Goal: Information Seeking & Learning: Learn about a topic

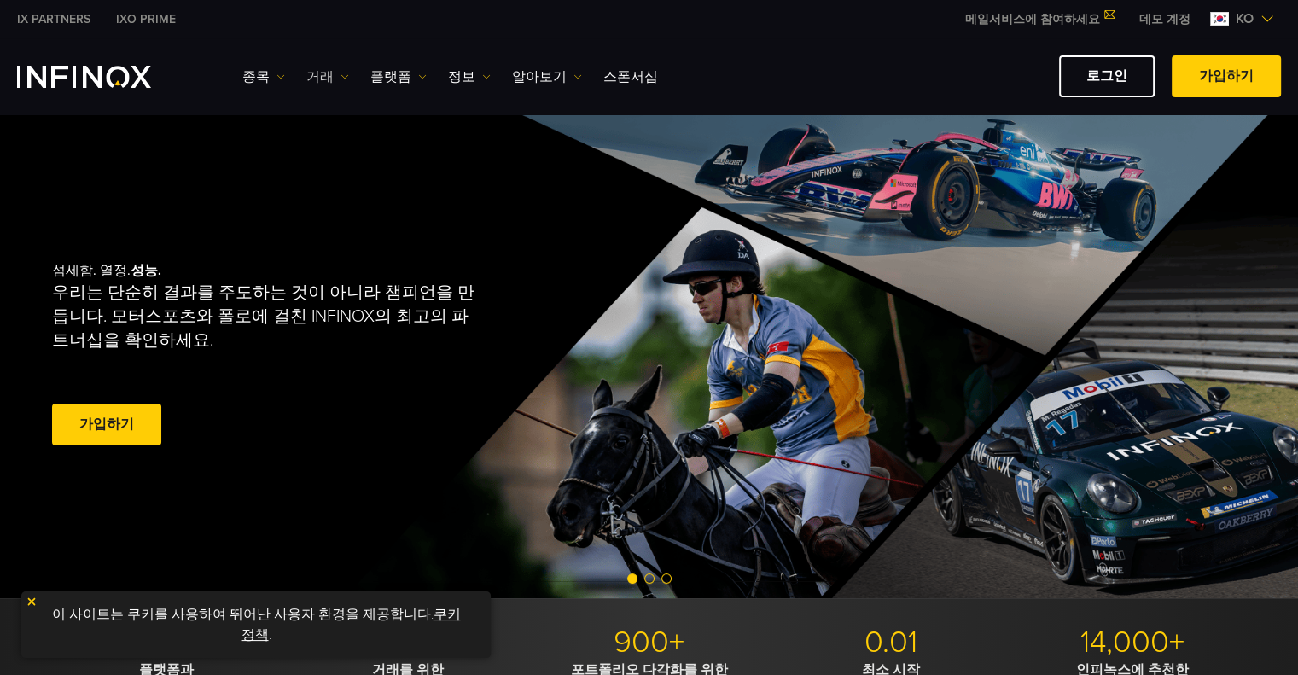
click at [311, 74] on link "거래" at bounding box center [327, 77] width 43 height 20
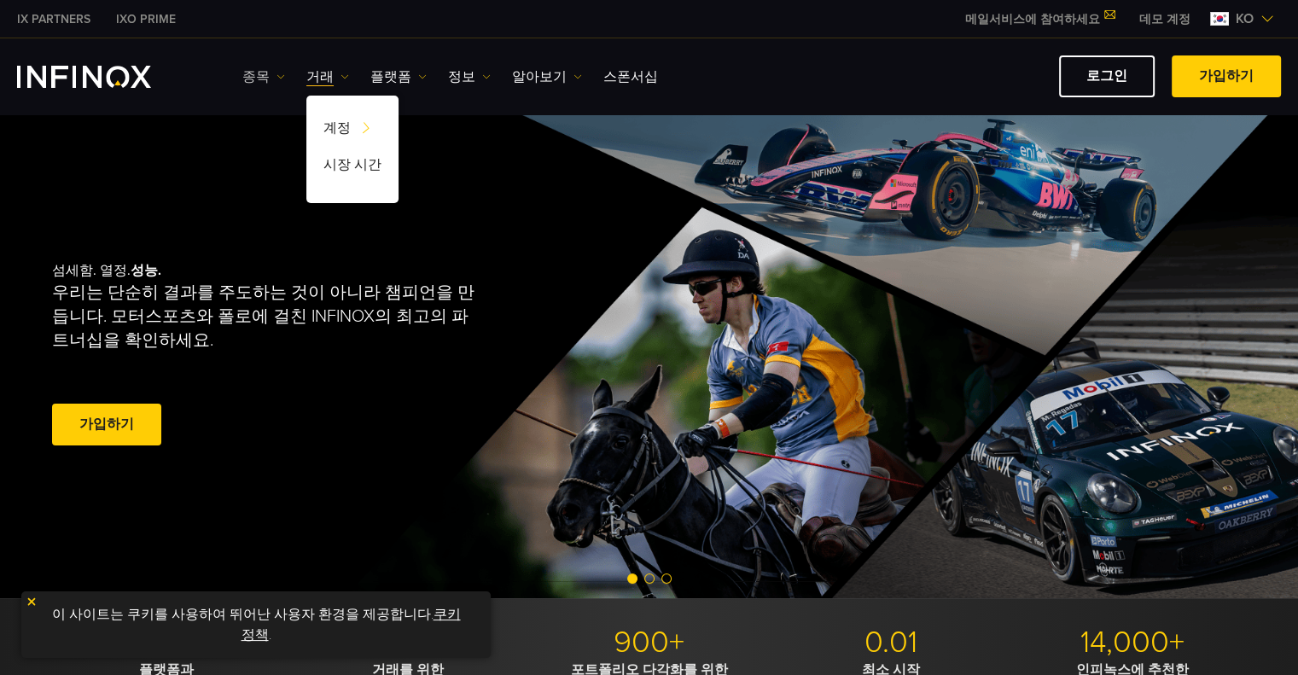
click at [266, 71] on link "종목" at bounding box center [263, 77] width 43 height 20
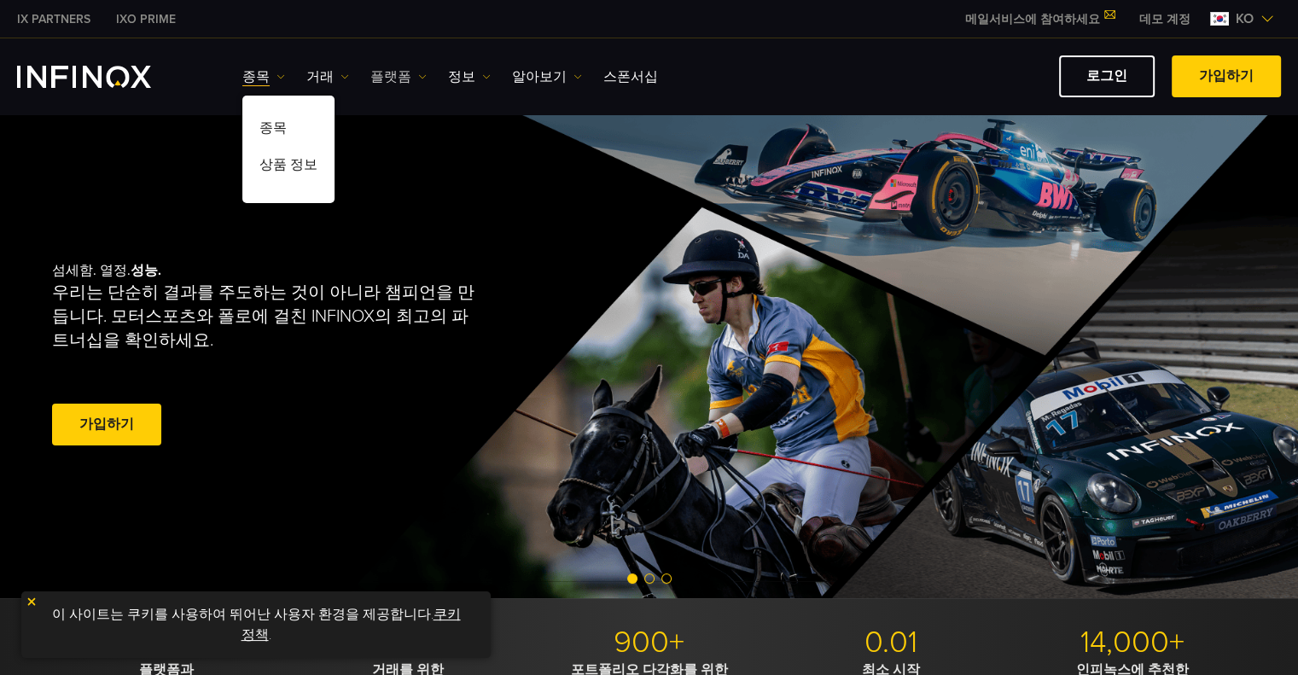
click at [382, 74] on link "플랫폼" at bounding box center [398, 77] width 56 height 20
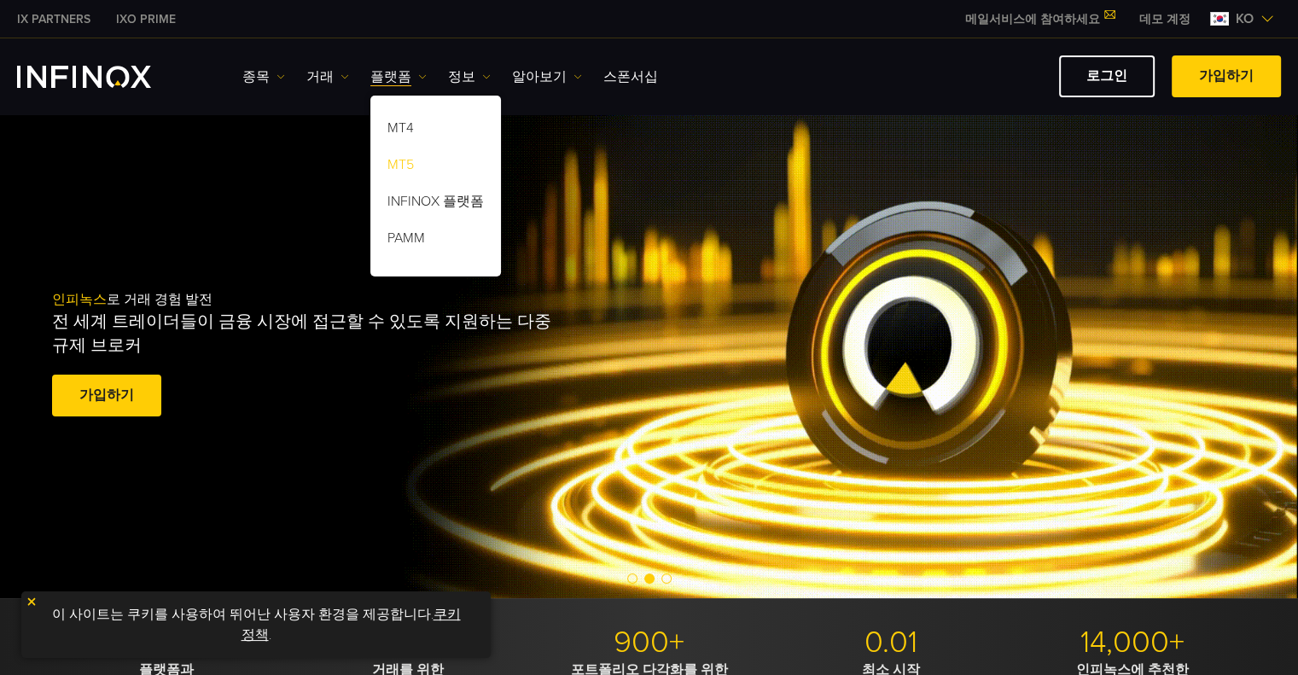
click at [395, 170] on link "MT5" at bounding box center [435, 167] width 131 height 37
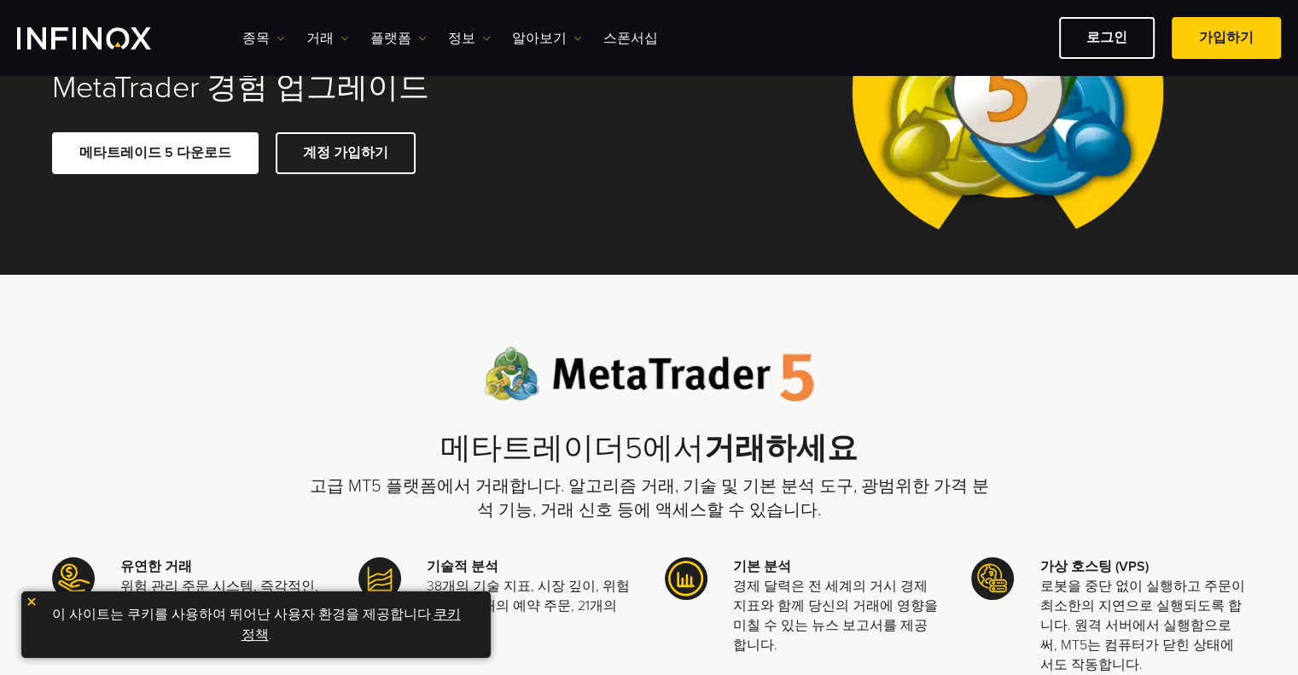
scroll to position [171, 0]
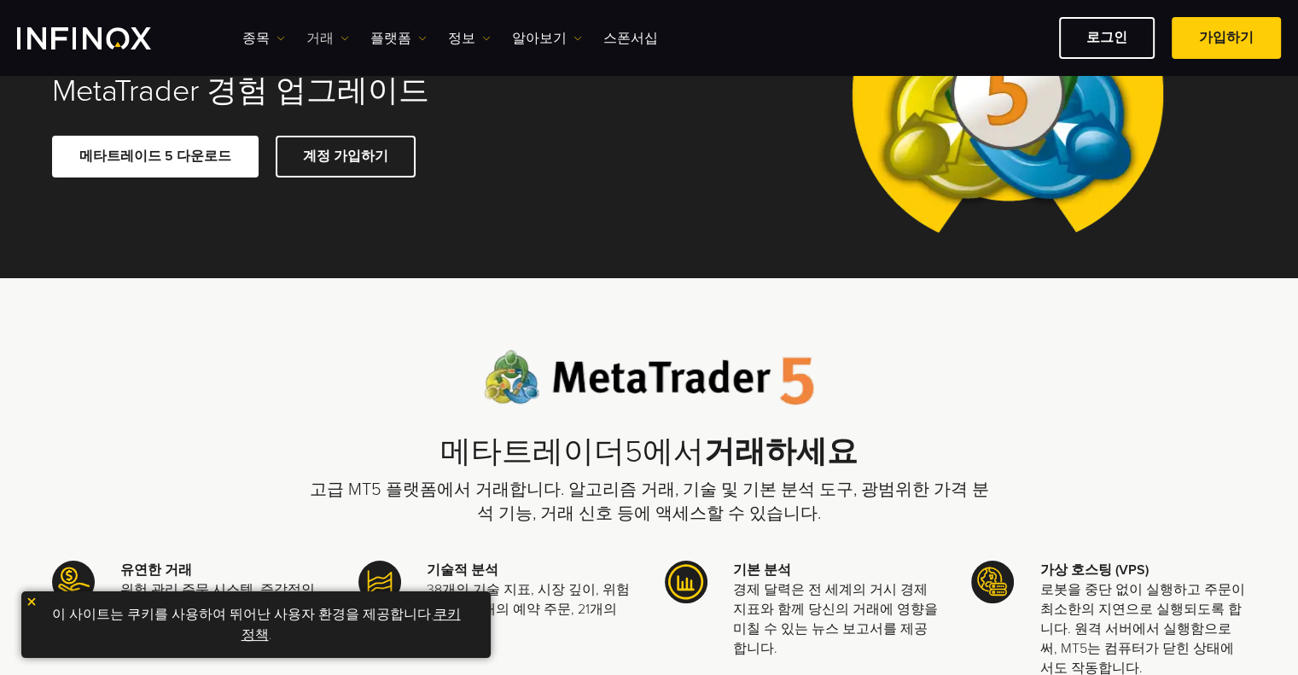
click at [309, 35] on link "거래" at bounding box center [327, 38] width 43 height 20
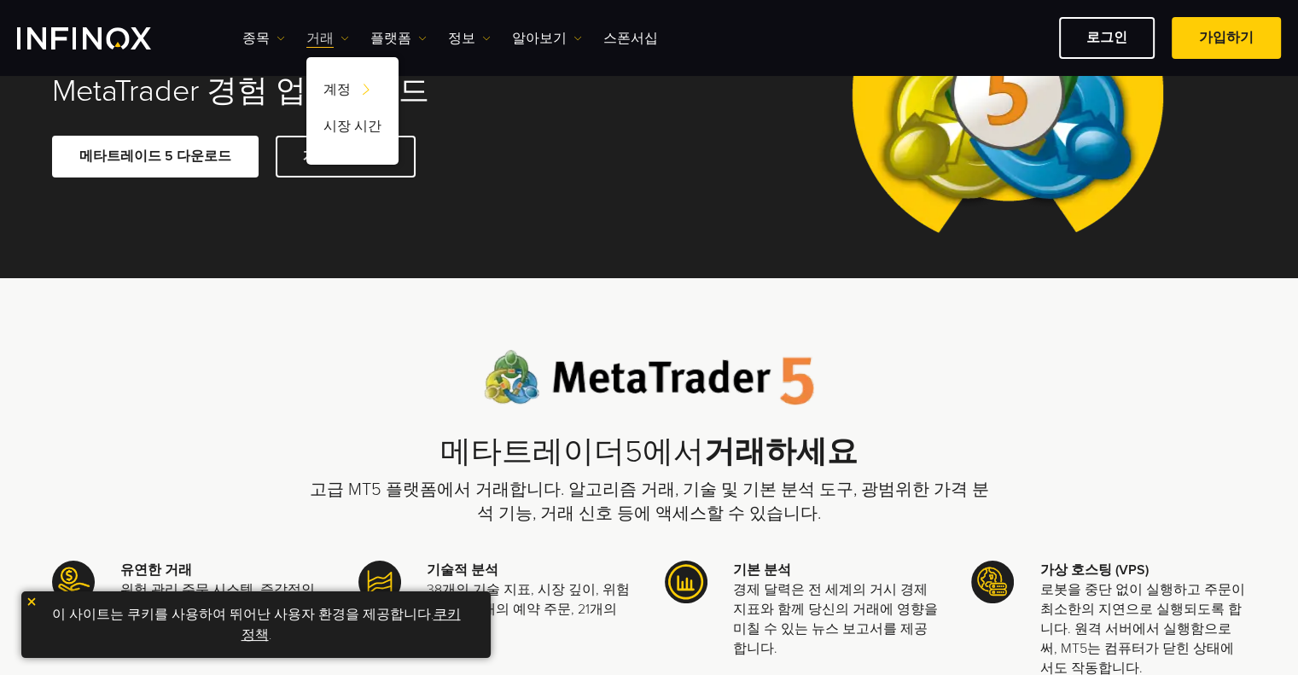
scroll to position [0, 0]
click at [249, 34] on link "종목" at bounding box center [263, 38] width 43 height 20
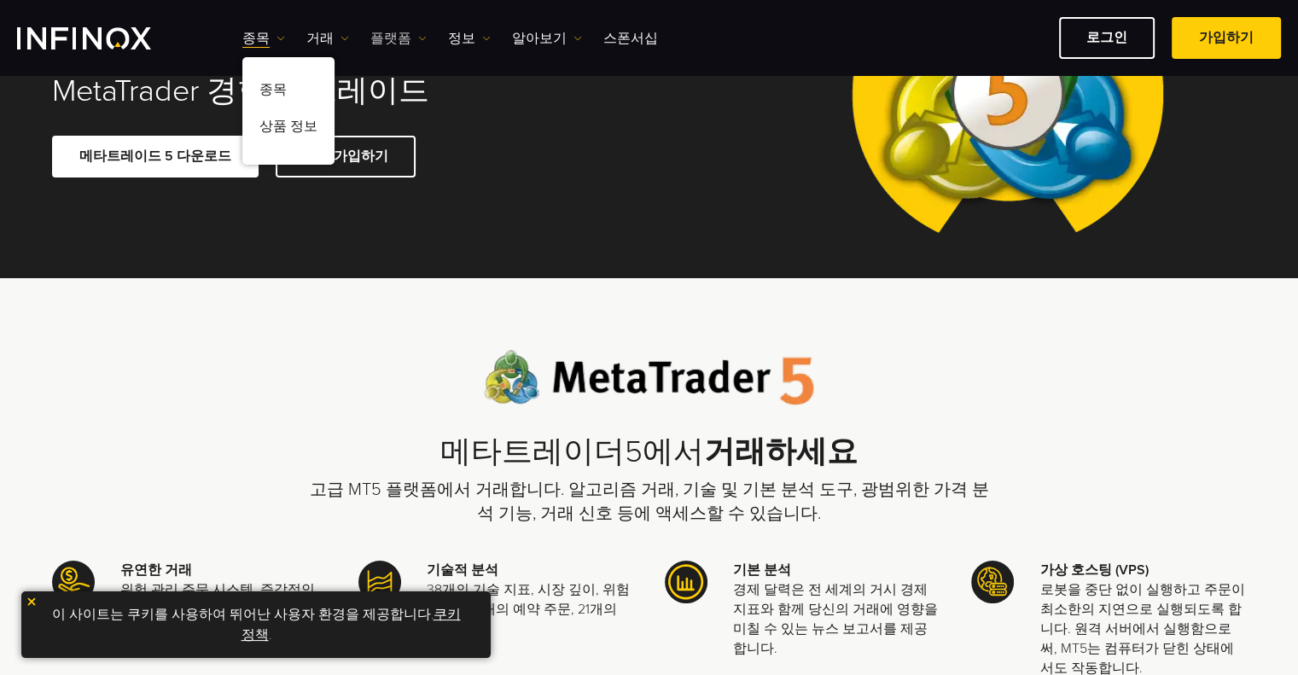
click at [376, 38] on link "플랫폼" at bounding box center [398, 38] width 56 height 20
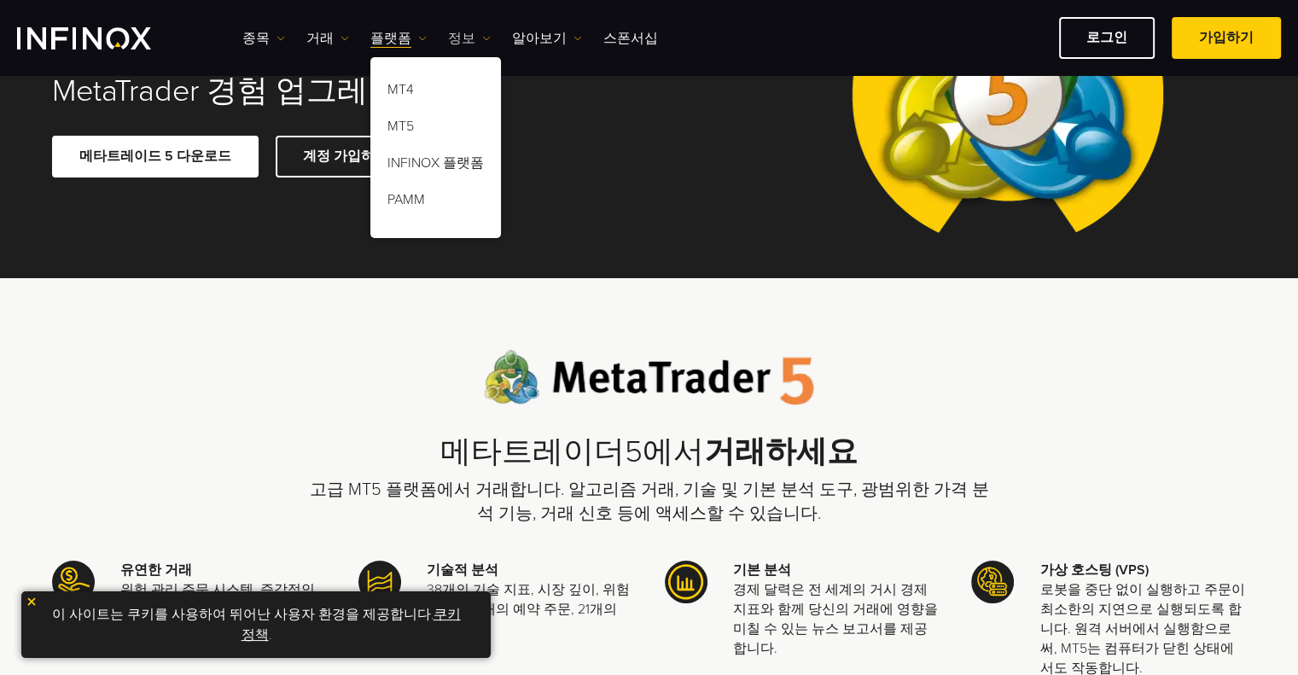
click at [461, 32] on link "정보" at bounding box center [469, 38] width 43 height 20
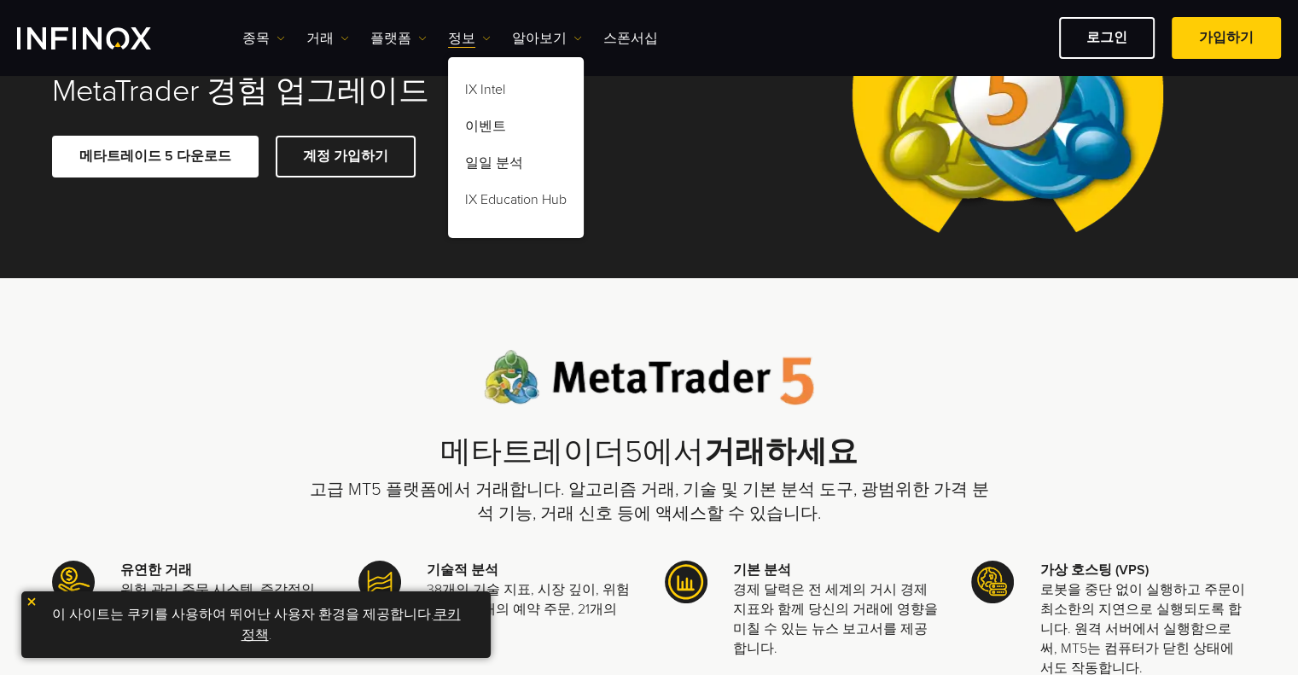
click at [627, 178] on div "Metatrader 5 (MT5) MetaTrader 경험 업그레이드 메타트레이드 5 다운로드 계정 가입하기" at bounding box center [649, 91] width 1229 height 374
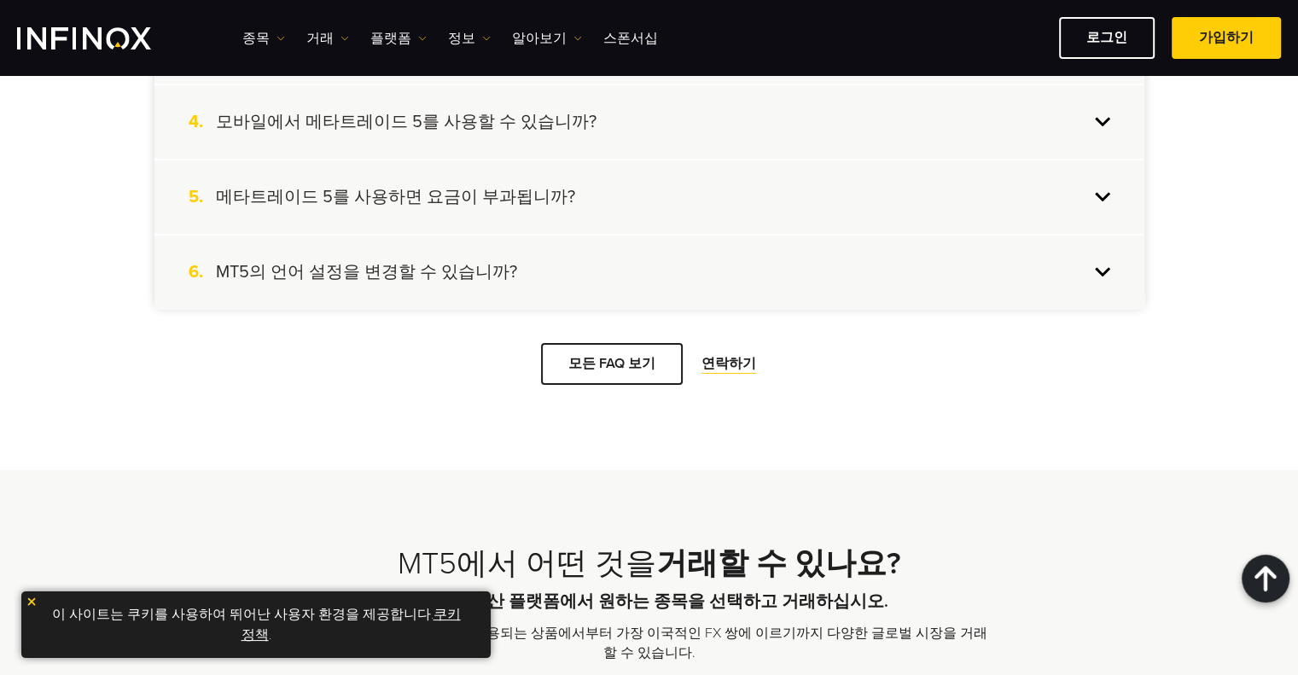
scroll to position [4866, 0]
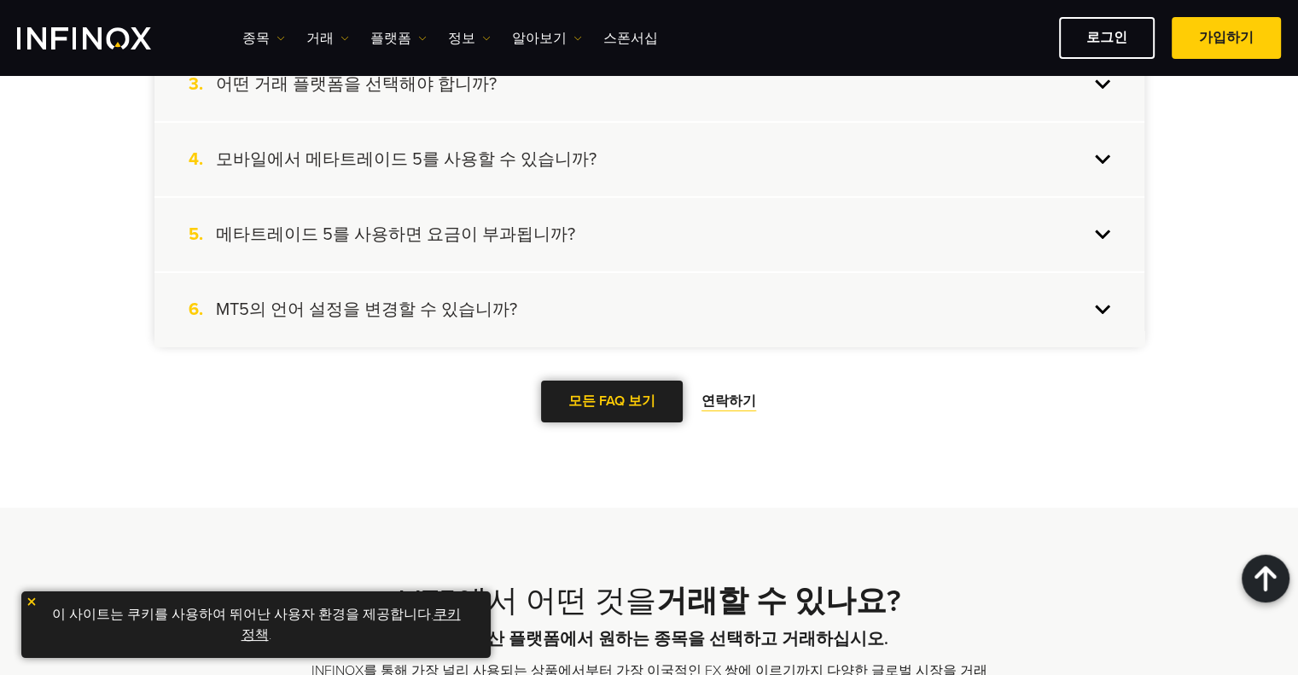
click at [610, 402] on link "모든 FAQ 보기" at bounding box center [612, 402] width 142 height 42
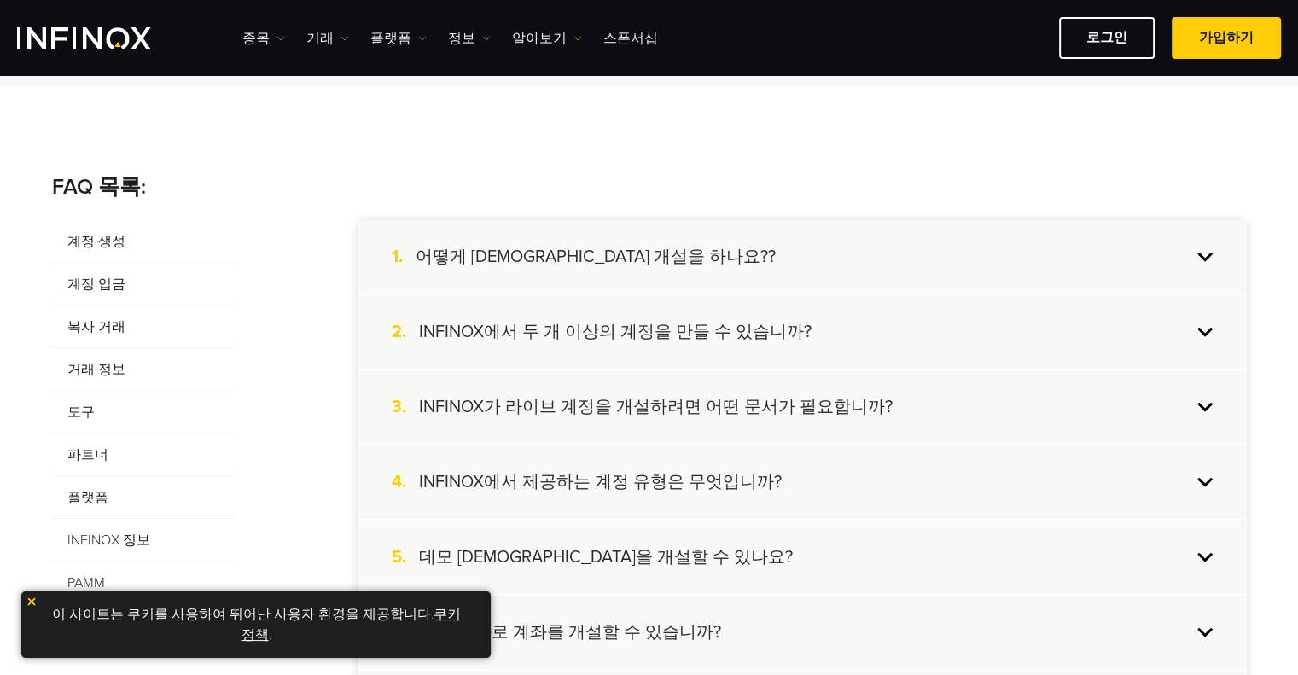
scroll to position [341, 0]
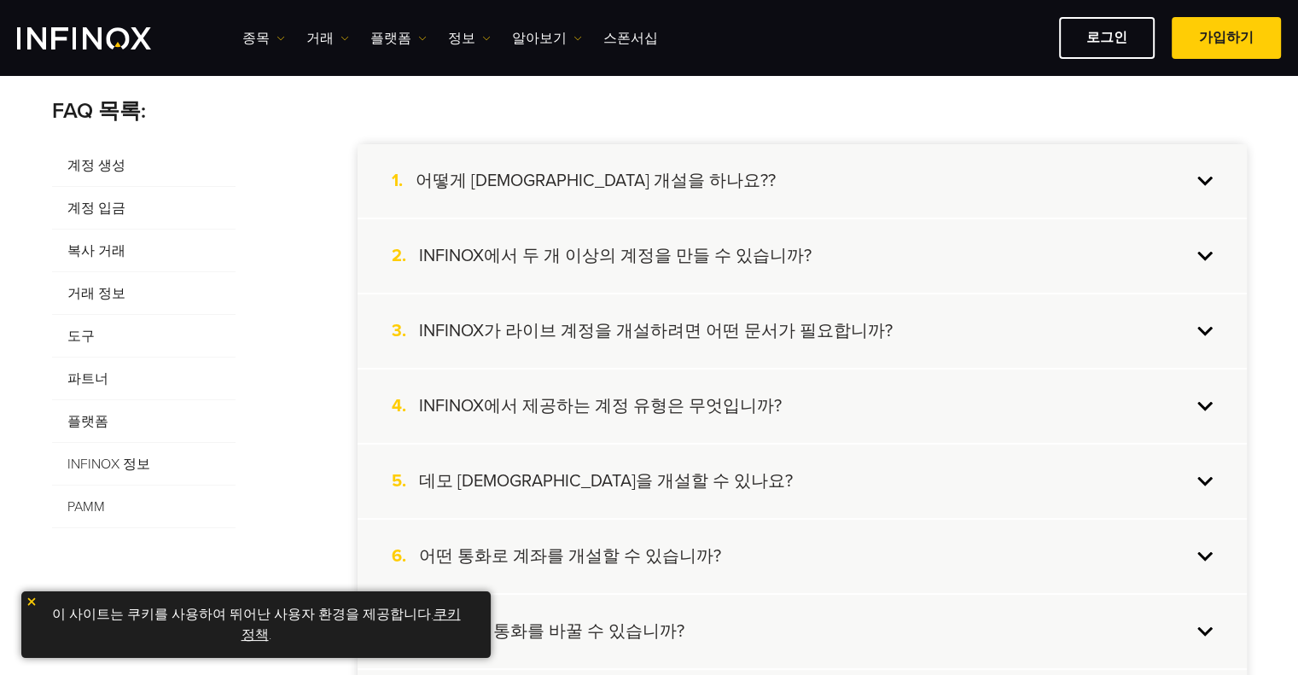
click at [94, 297] on span "거래 정보" at bounding box center [144, 293] width 184 height 43
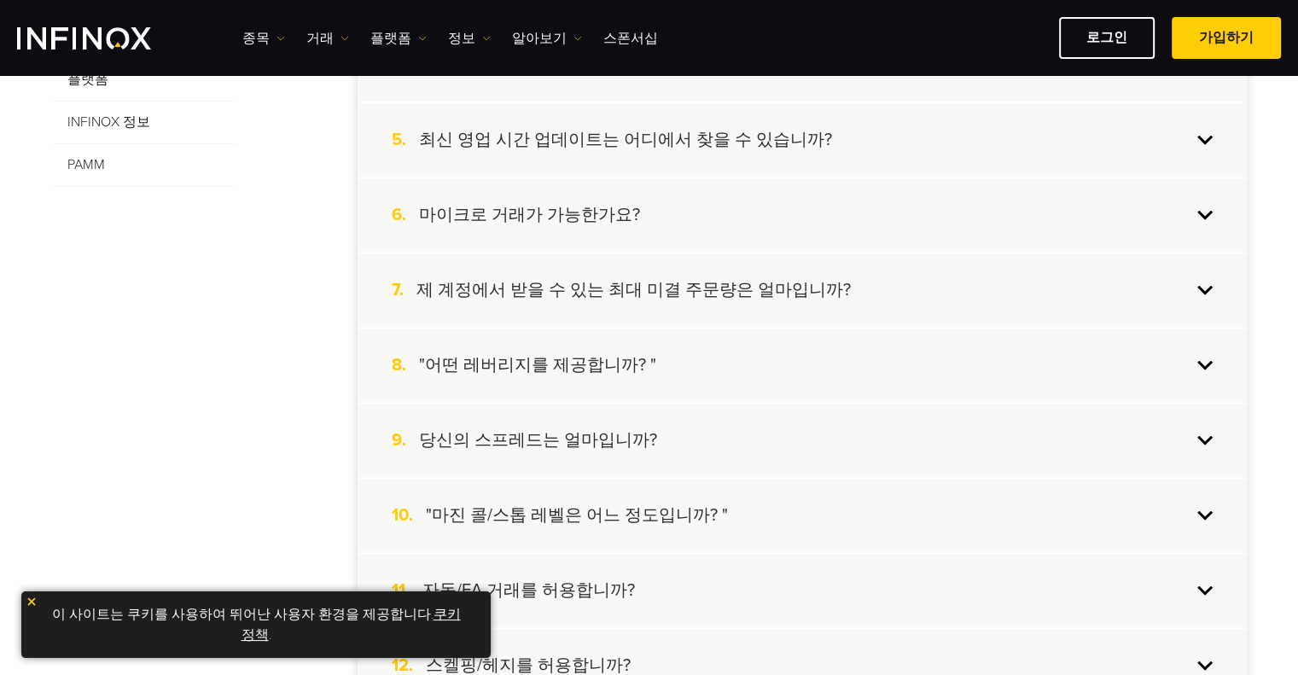
scroll to position [683, 0]
click at [533, 207] on h4 "마이크로 거래가 가능한가요?" at bounding box center [529, 213] width 221 height 22
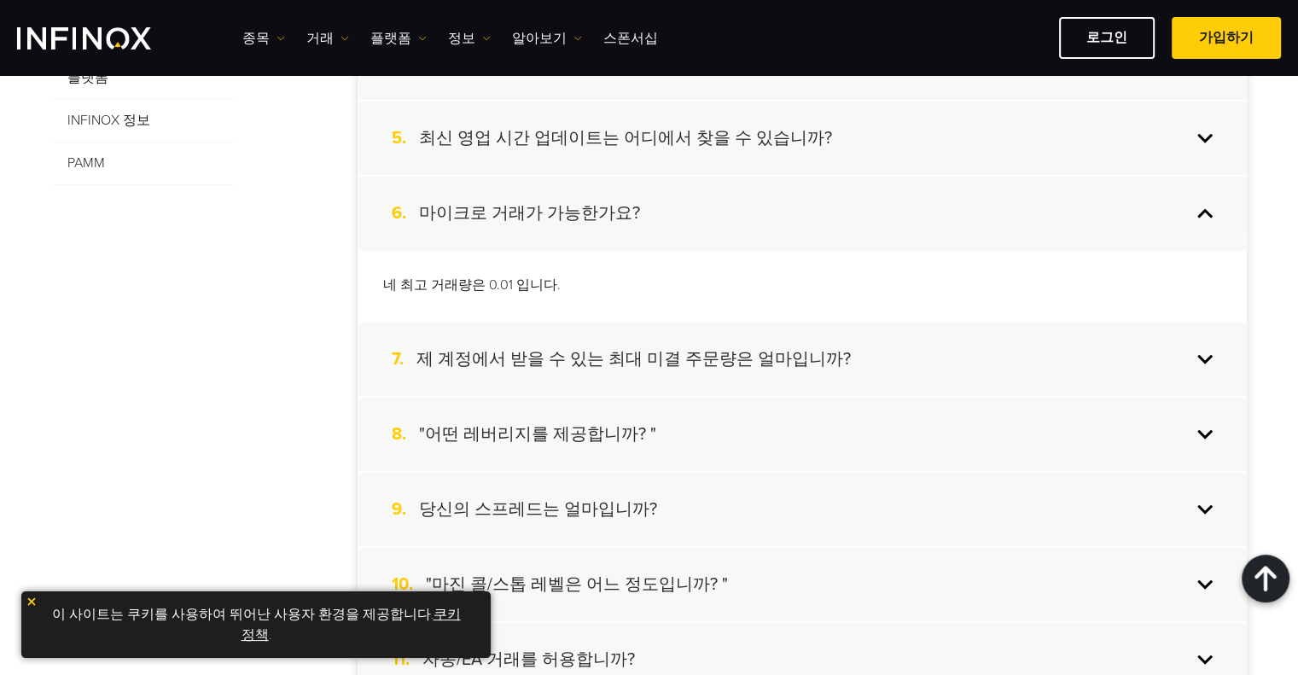
click at [597, 429] on h4 ""어떤 레버리지를 제공합니까? "" at bounding box center [537, 434] width 237 height 22
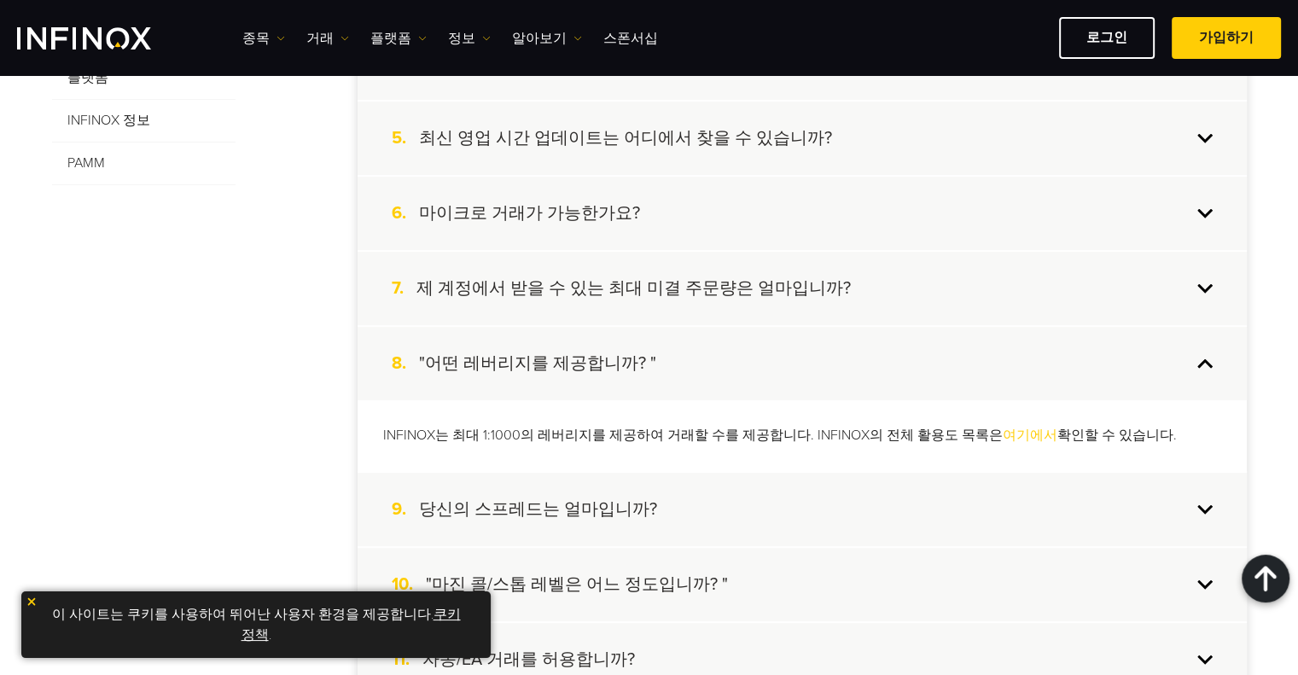
click at [1003, 430] on link "여기에서" at bounding box center [1030, 435] width 55 height 17
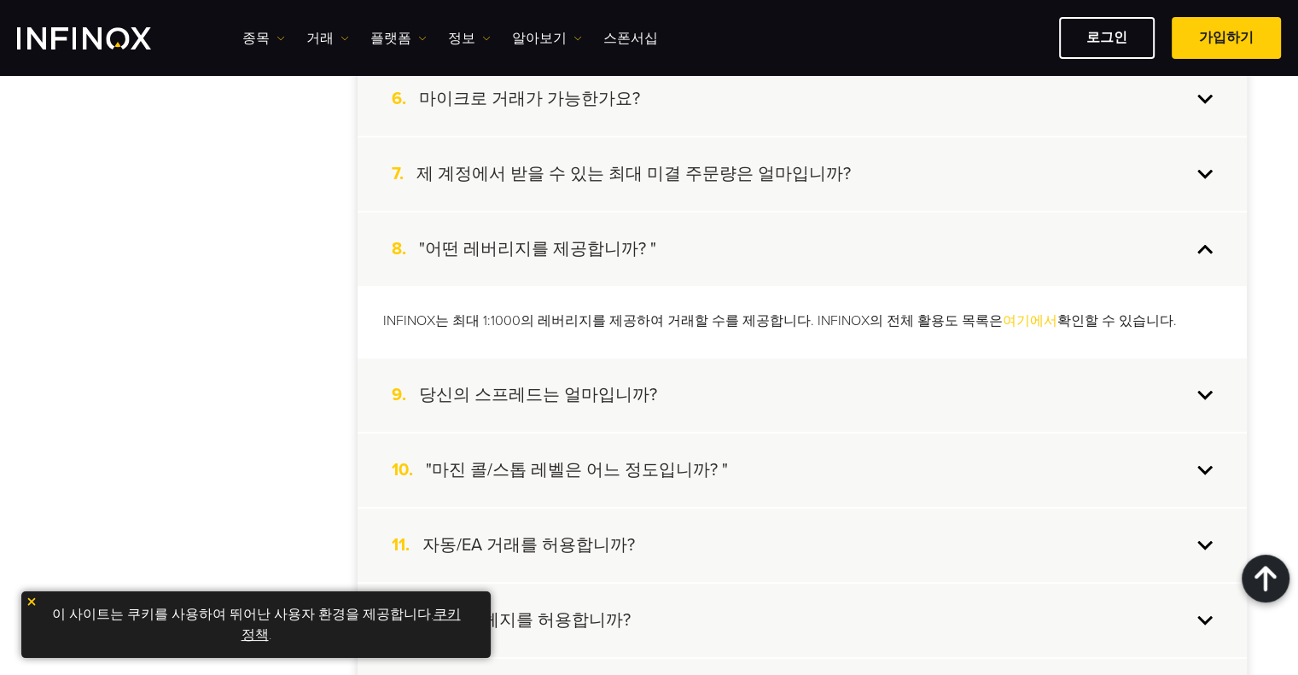
scroll to position [939, 0]
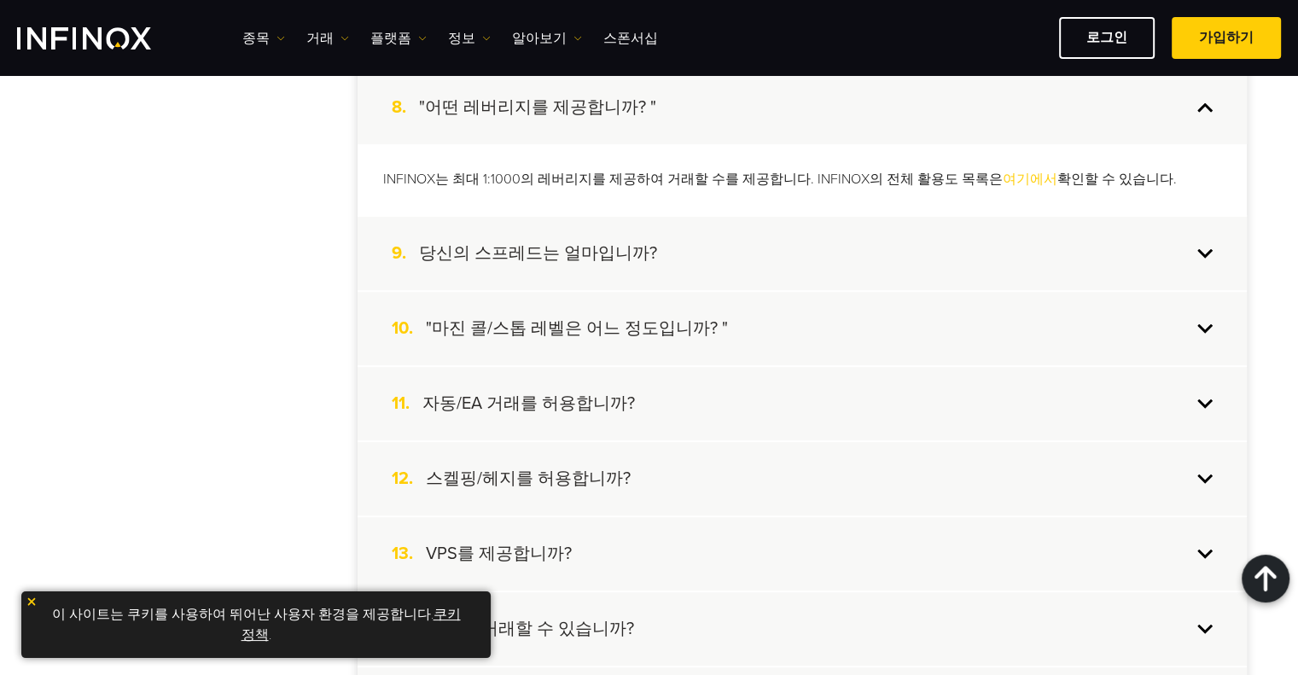
click at [544, 254] on h4 "당신의 스프레드는 얼마입니까?" at bounding box center [538, 253] width 238 height 22
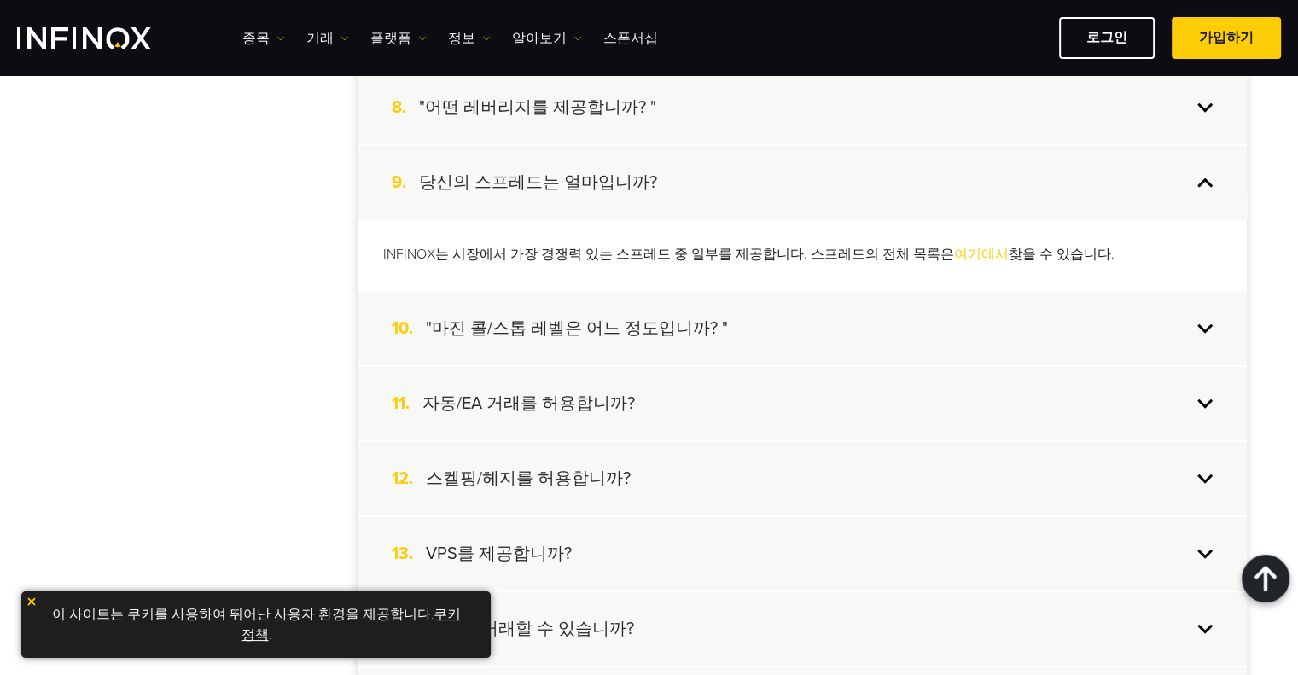
click at [954, 252] on link "여기에서" at bounding box center [981, 254] width 55 height 17
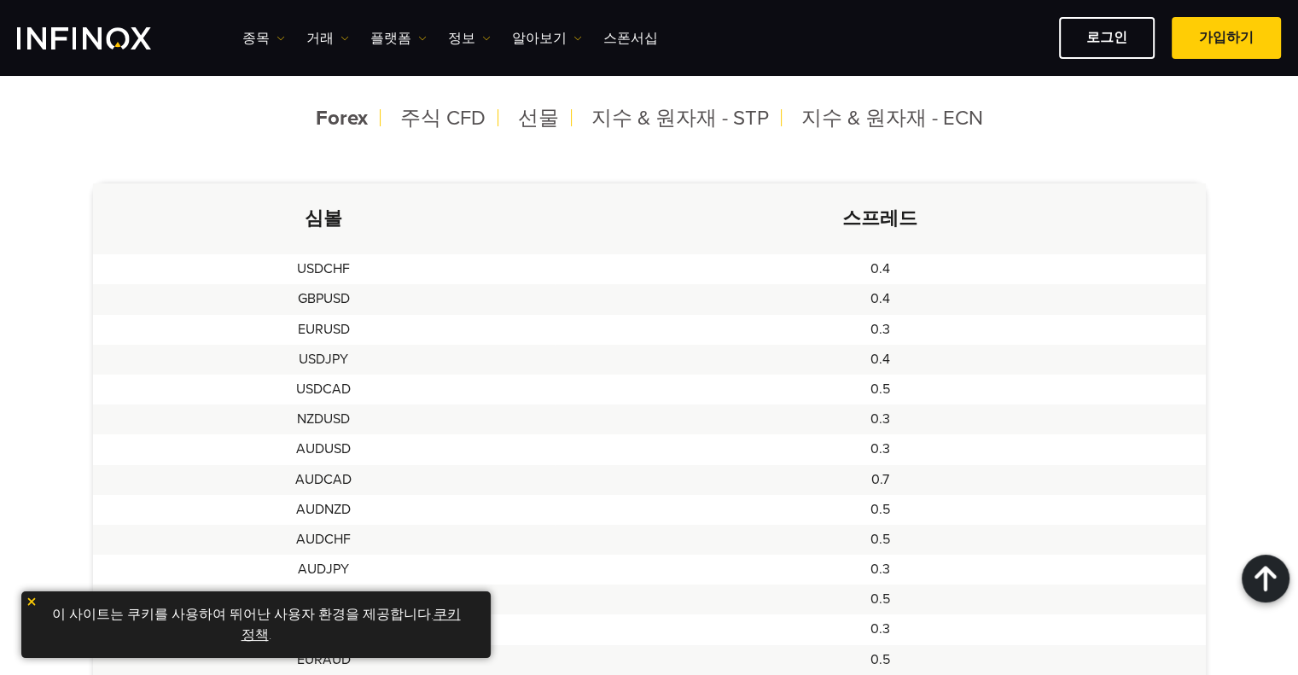
scroll to position [395, 0]
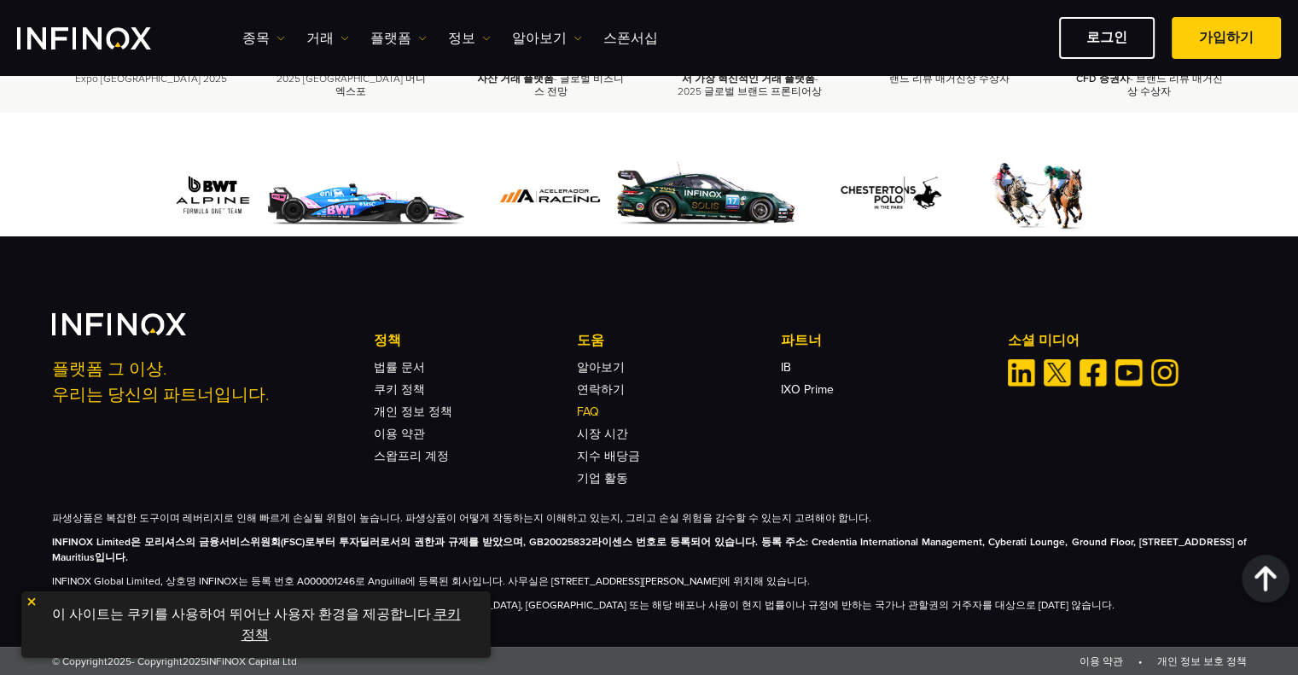
scroll to position [2872, 0]
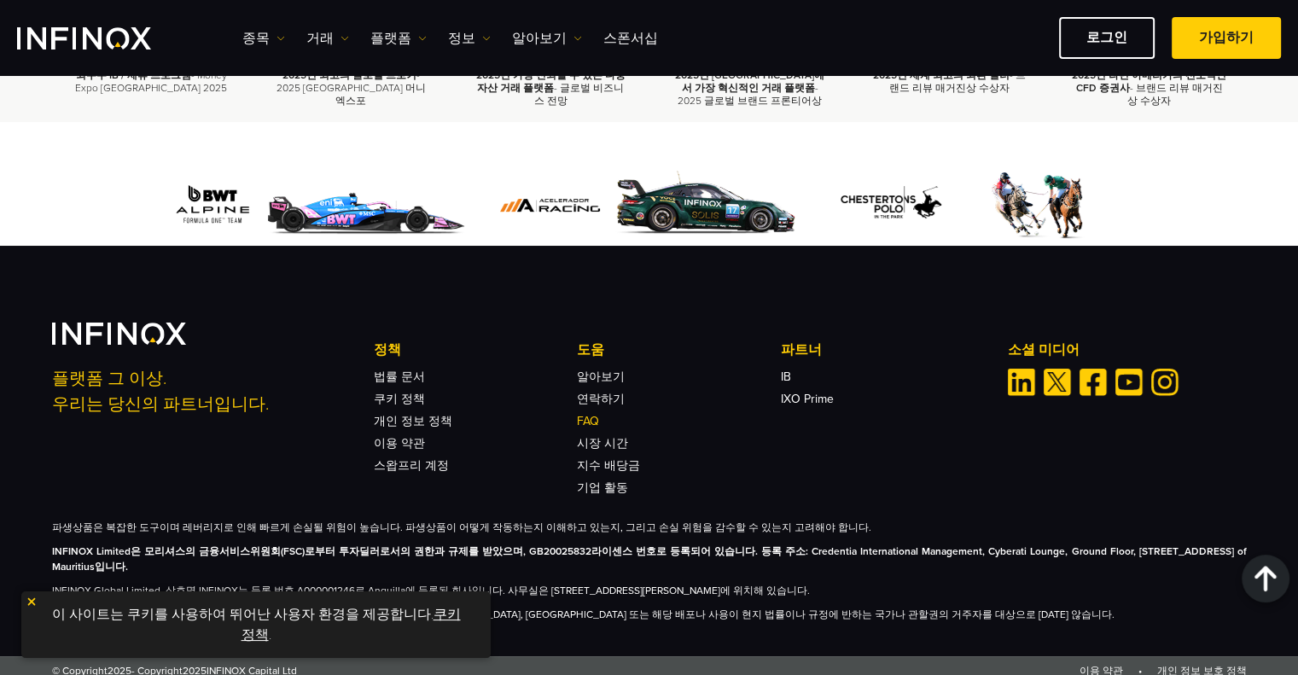
click at [584, 414] on link "FAQ" at bounding box center [588, 421] width 22 height 15
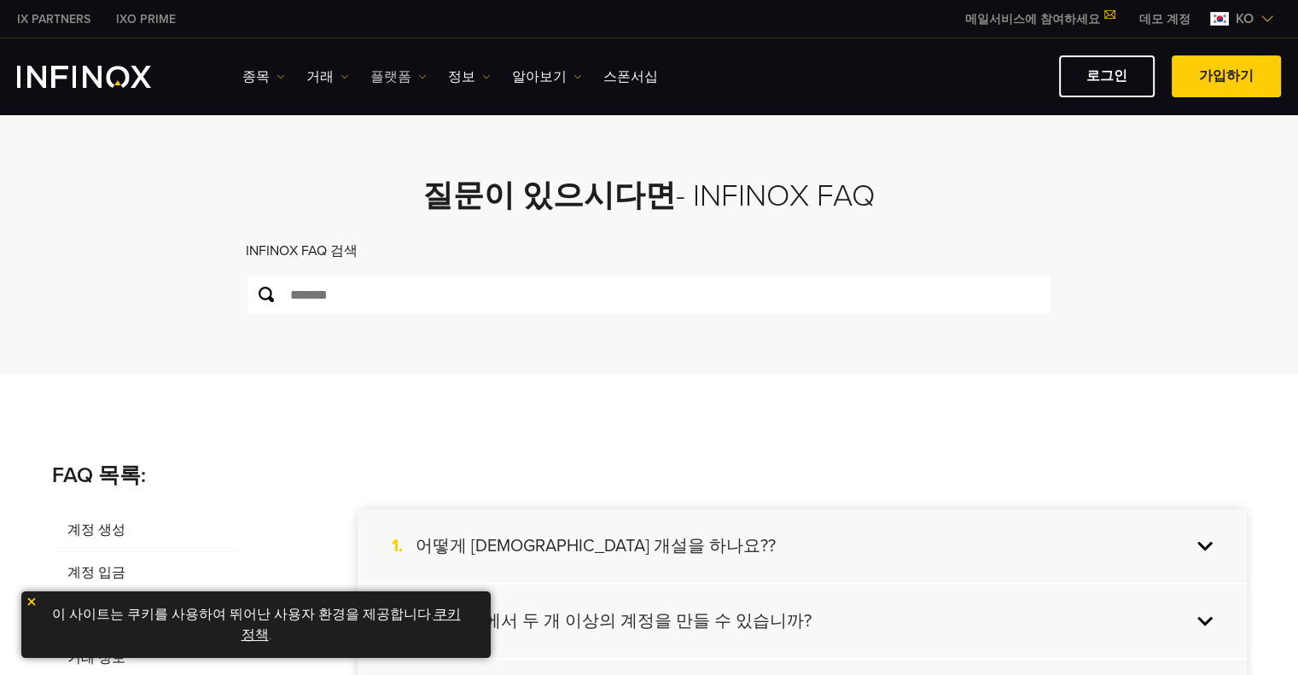
click at [387, 75] on link "플랫폼" at bounding box center [398, 77] width 56 height 20
click at [396, 156] on link "MT5" at bounding box center [435, 167] width 131 height 37
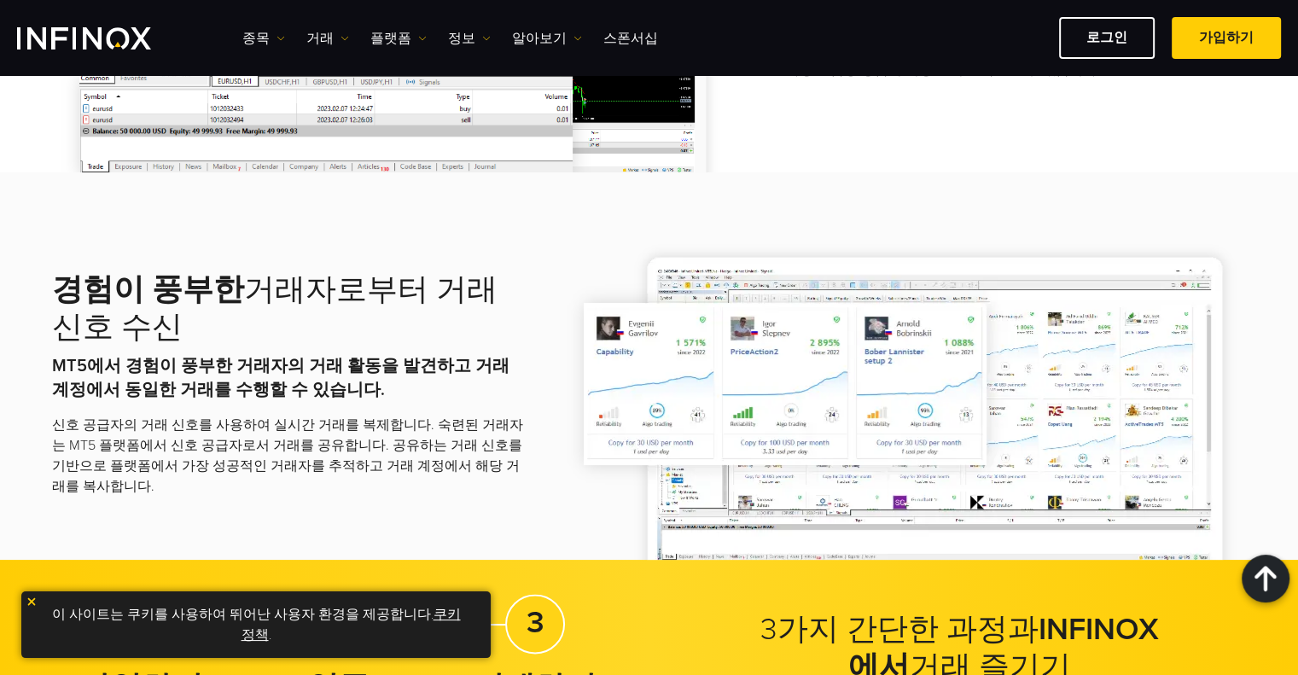
scroll to position [2219, 0]
